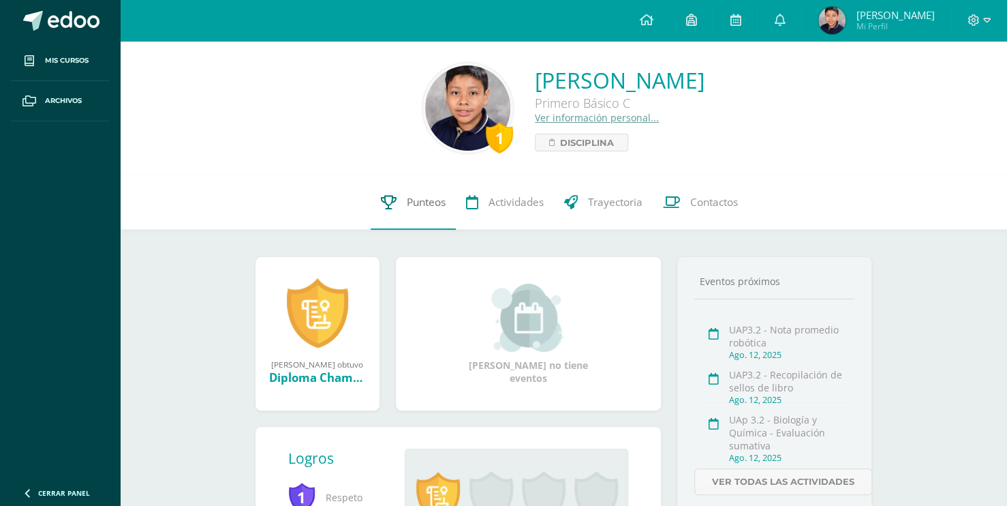
click at [393, 219] on link "Punteos" at bounding box center [413, 202] width 85 height 55
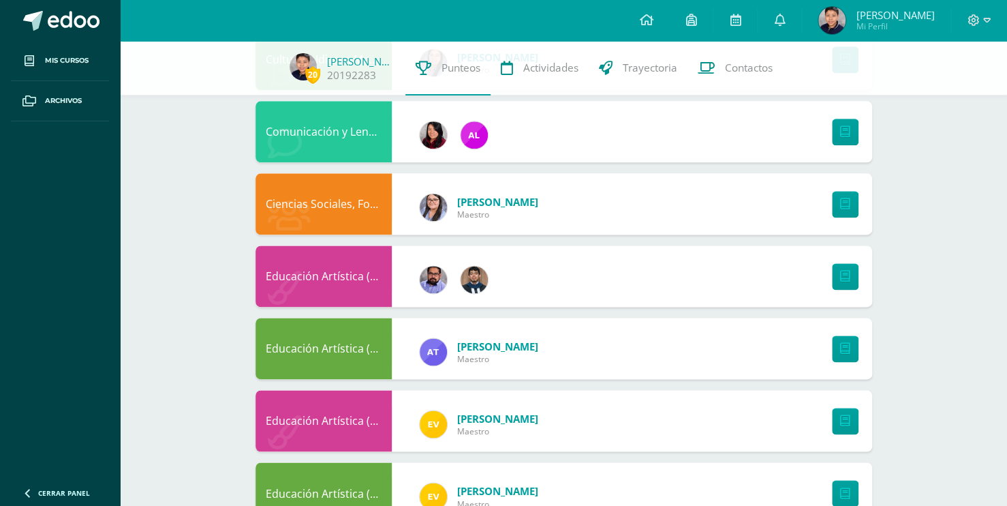
scroll to position [766, 0]
